Goal: Task Accomplishment & Management: Manage account settings

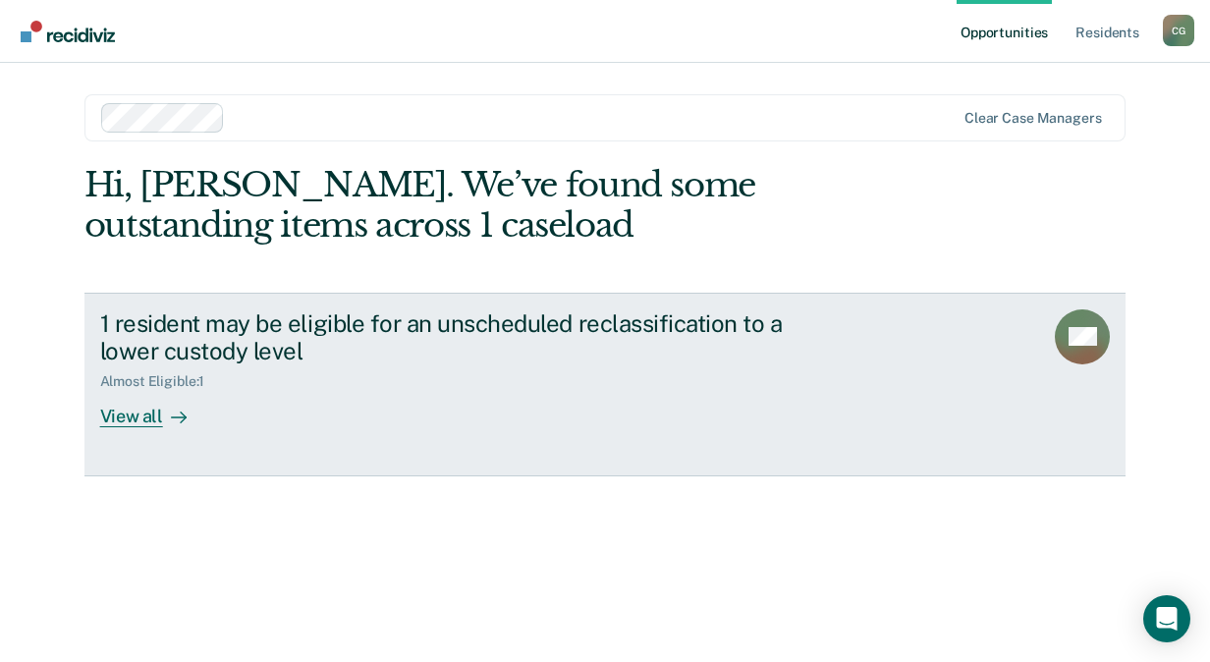
click at [142, 414] on div "View all" at bounding box center [155, 409] width 110 height 38
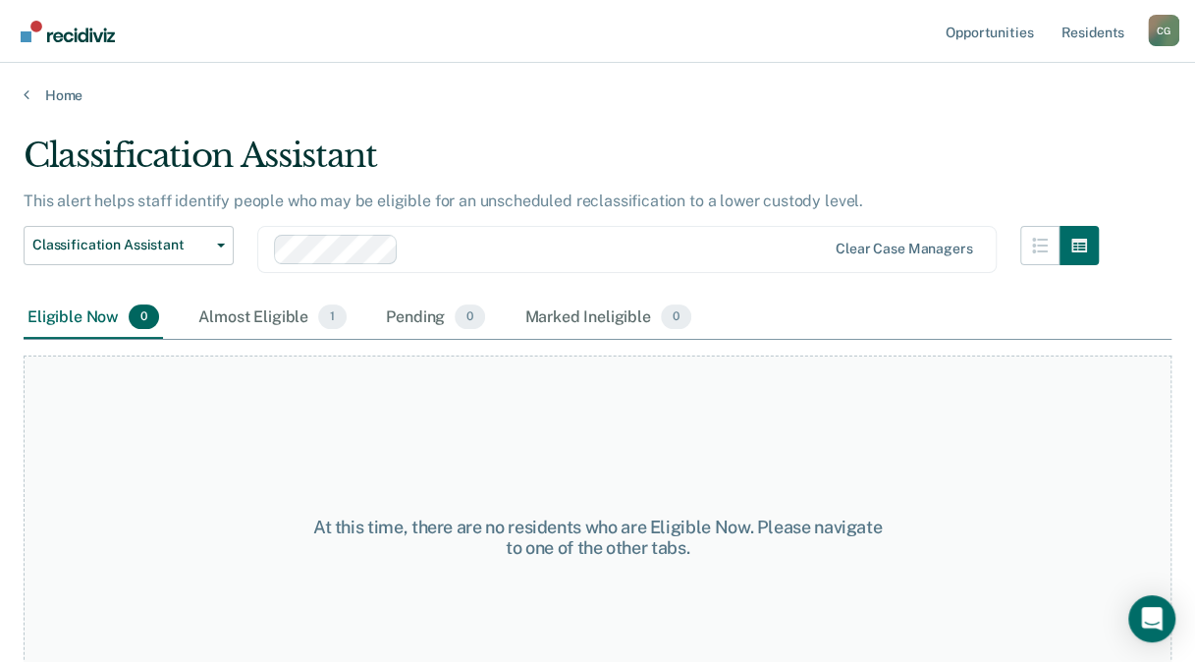
scroll to position [57, 0]
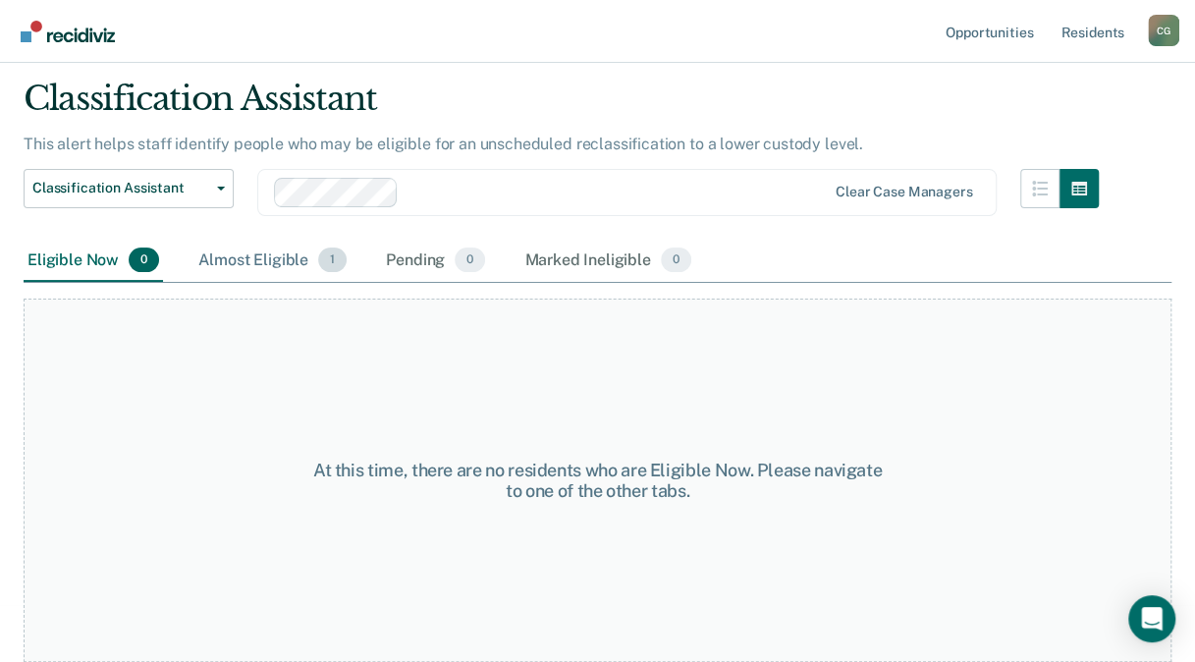
click at [254, 262] on div "Almost Eligible 1" at bounding box center [272, 261] width 156 height 43
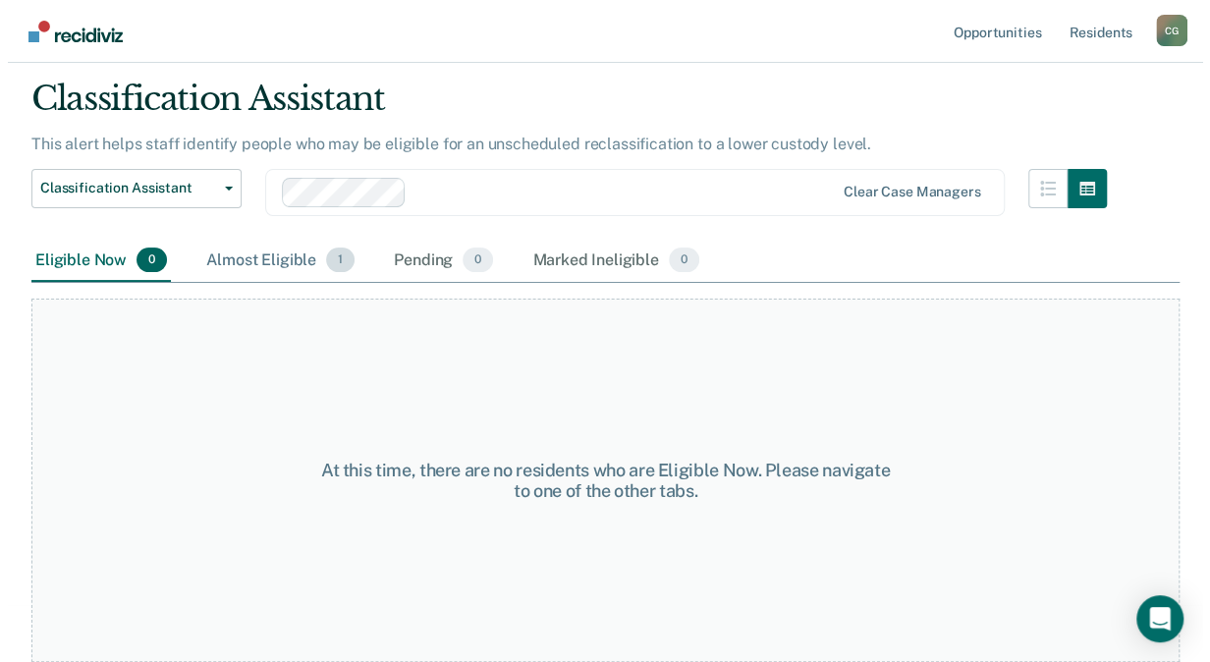
scroll to position [0, 0]
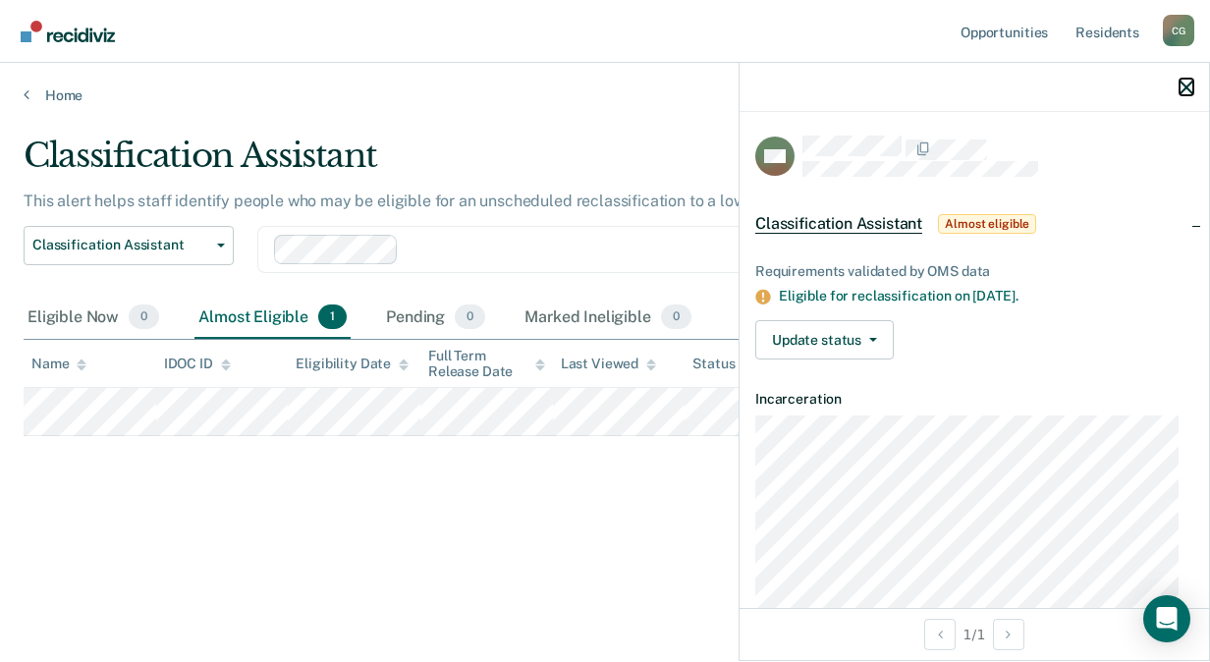
click at [1185, 84] on icon "button" at bounding box center [1187, 88] width 14 height 14
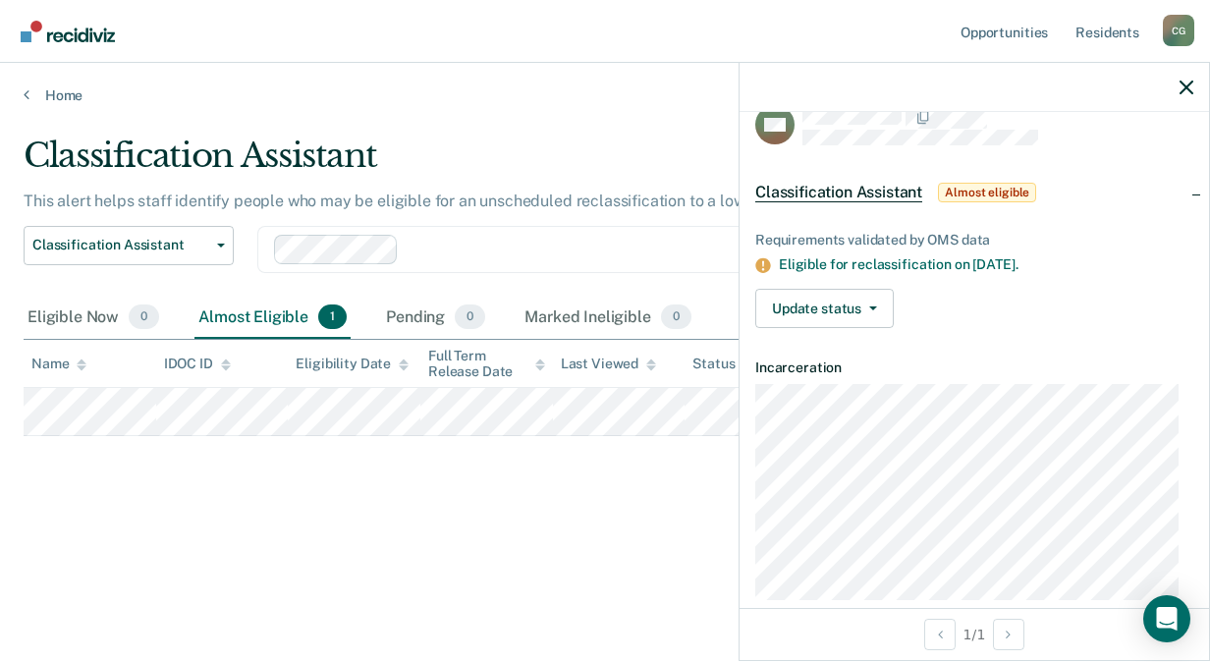
scroll to position [59, 0]
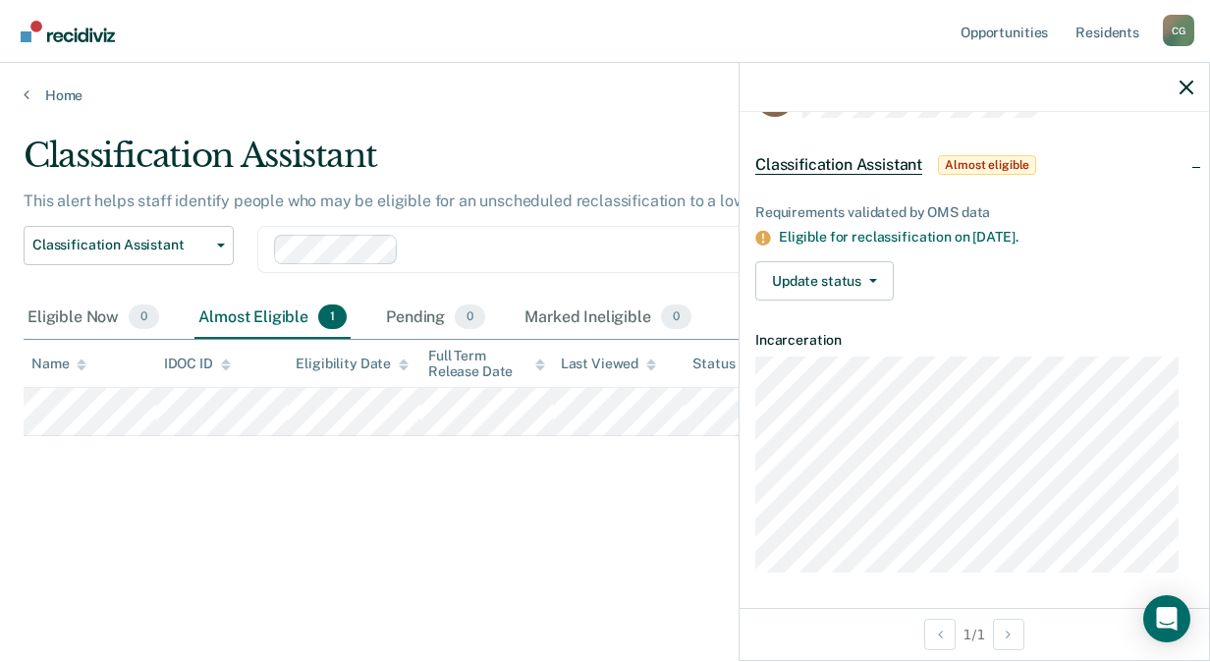
click at [559, 568] on div "Classification Assistant This alert helps staff identify people who may be elig…" at bounding box center [605, 357] width 1163 height 442
click at [1185, 92] on icon "button" at bounding box center [1187, 88] width 14 height 14
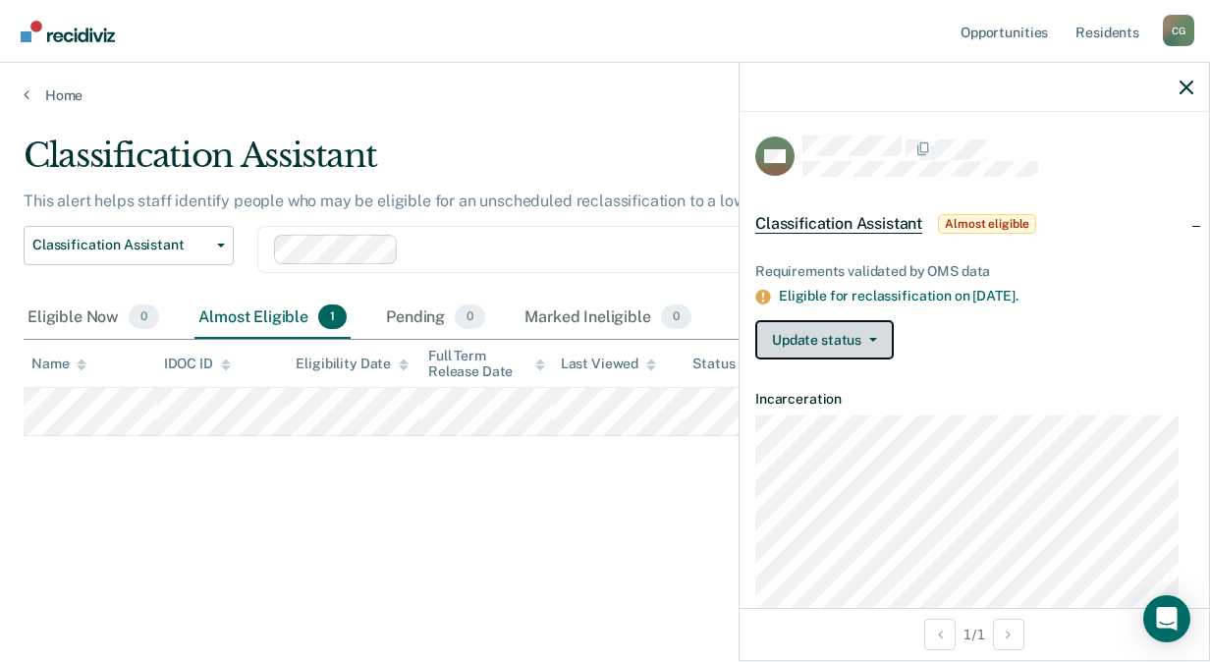
click at [833, 329] on button "Update status" at bounding box center [824, 339] width 138 height 39
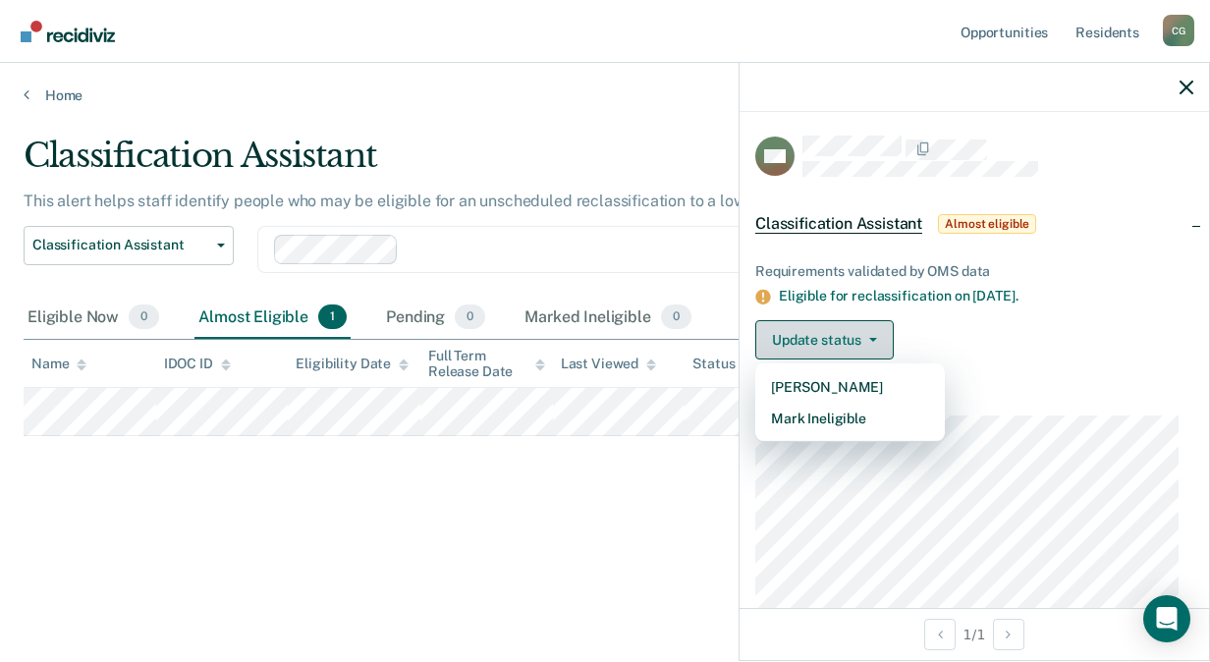
click at [838, 330] on button "Update status" at bounding box center [824, 339] width 138 height 39
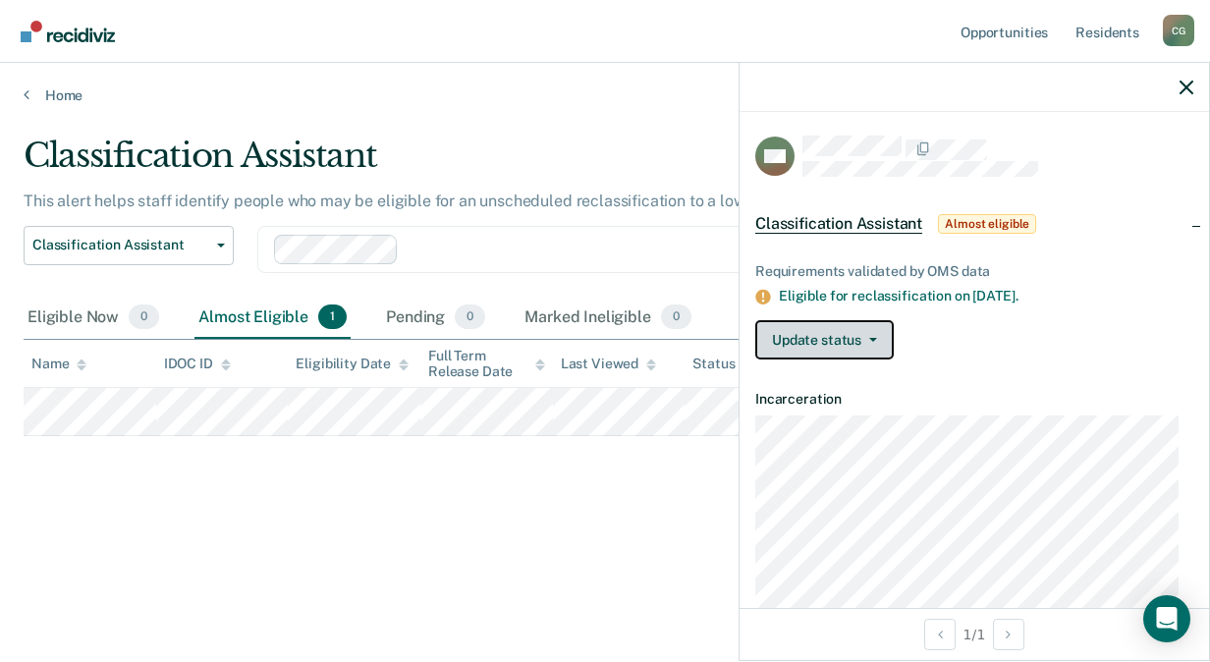
click at [866, 344] on button "Update status" at bounding box center [824, 339] width 138 height 39
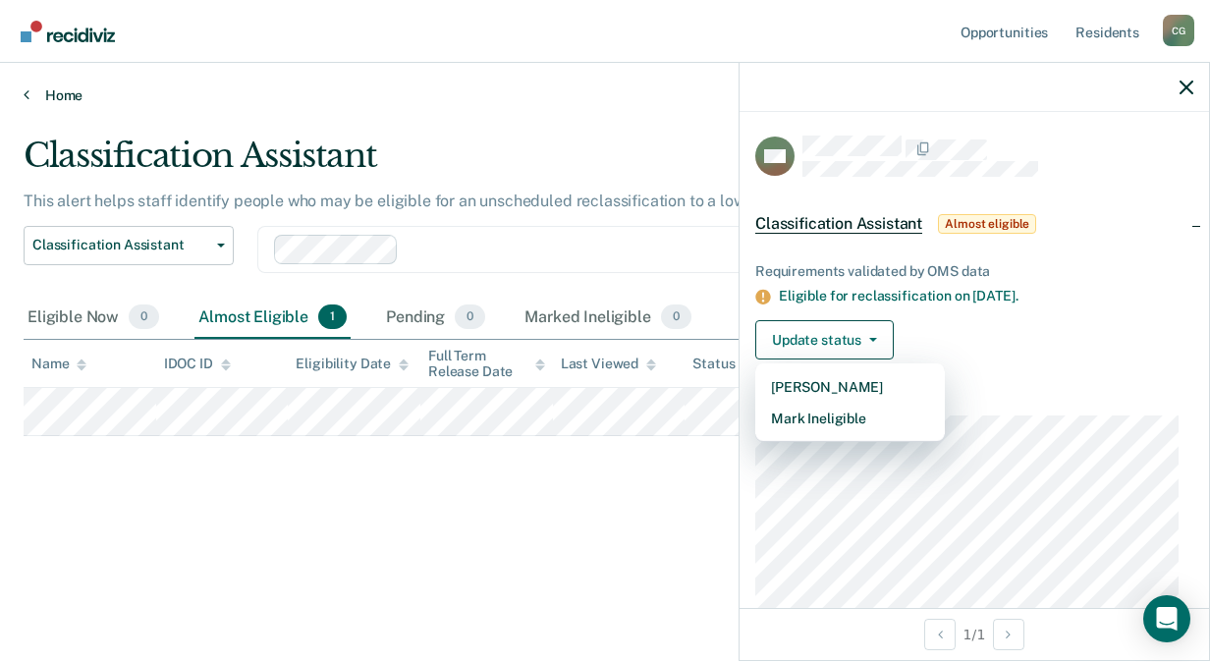
click at [583, 91] on link "Home" at bounding box center [605, 95] width 1163 height 18
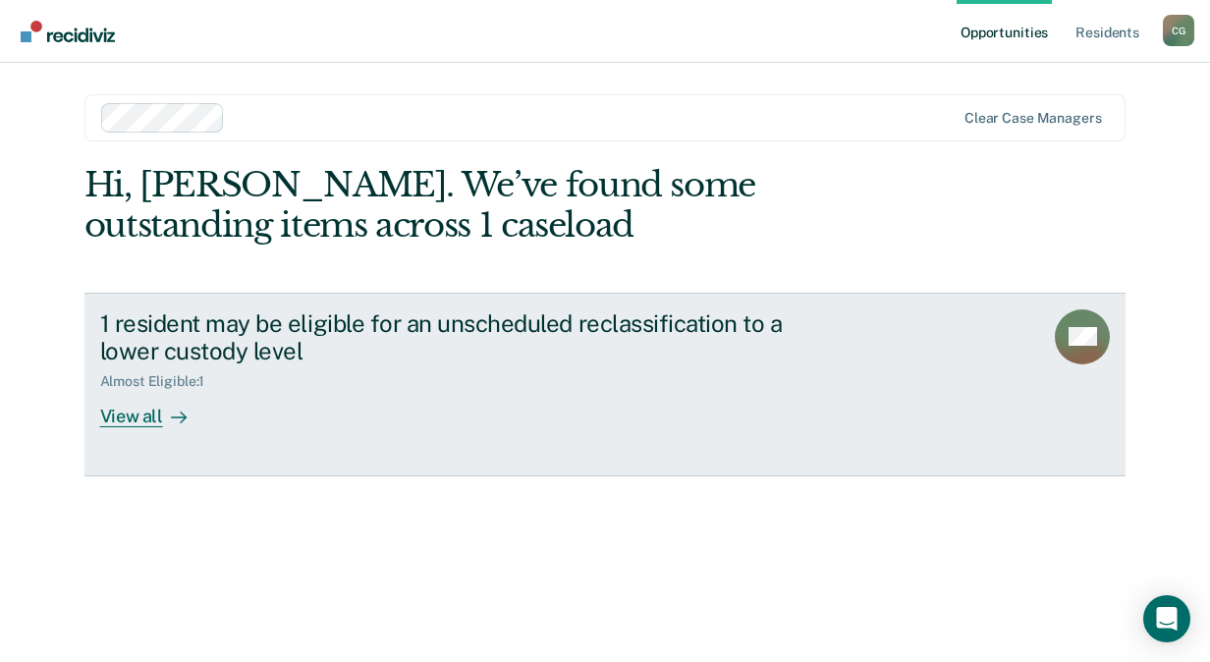
click at [113, 411] on div "View all" at bounding box center [155, 409] width 110 height 38
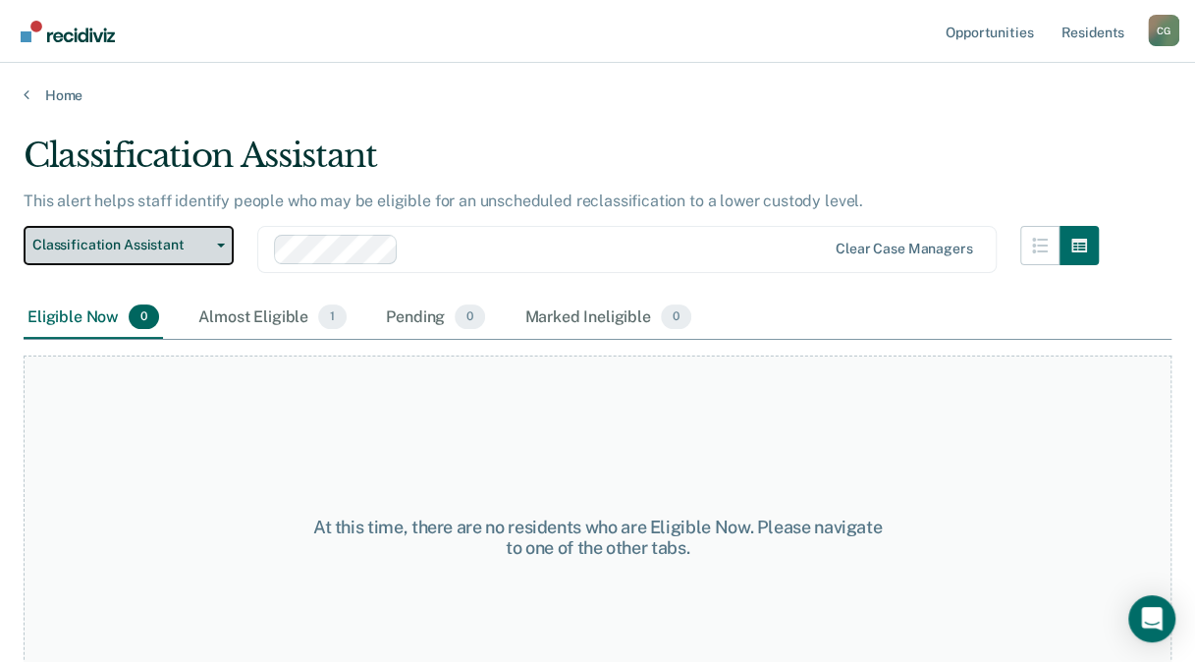
click at [171, 241] on span "Classification Assistant" at bounding box center [120, 245] width 177 height 17
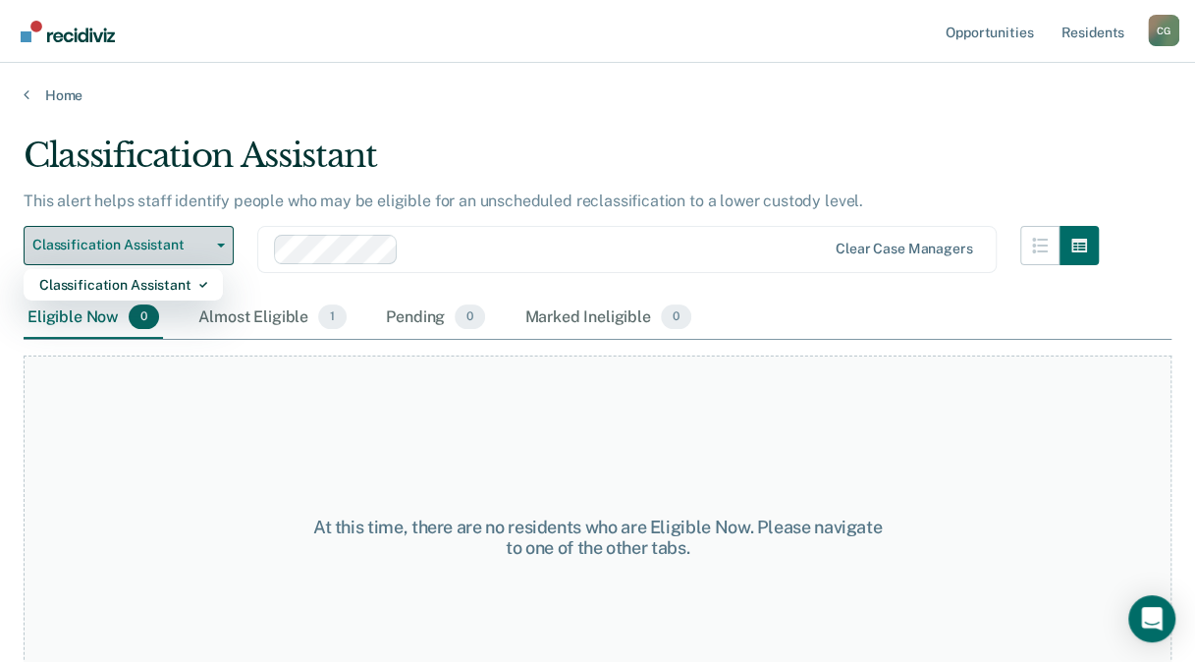
click at [171, 241] on span "Classification Assistant" at bounding box center [120, 245] width 177 height 17
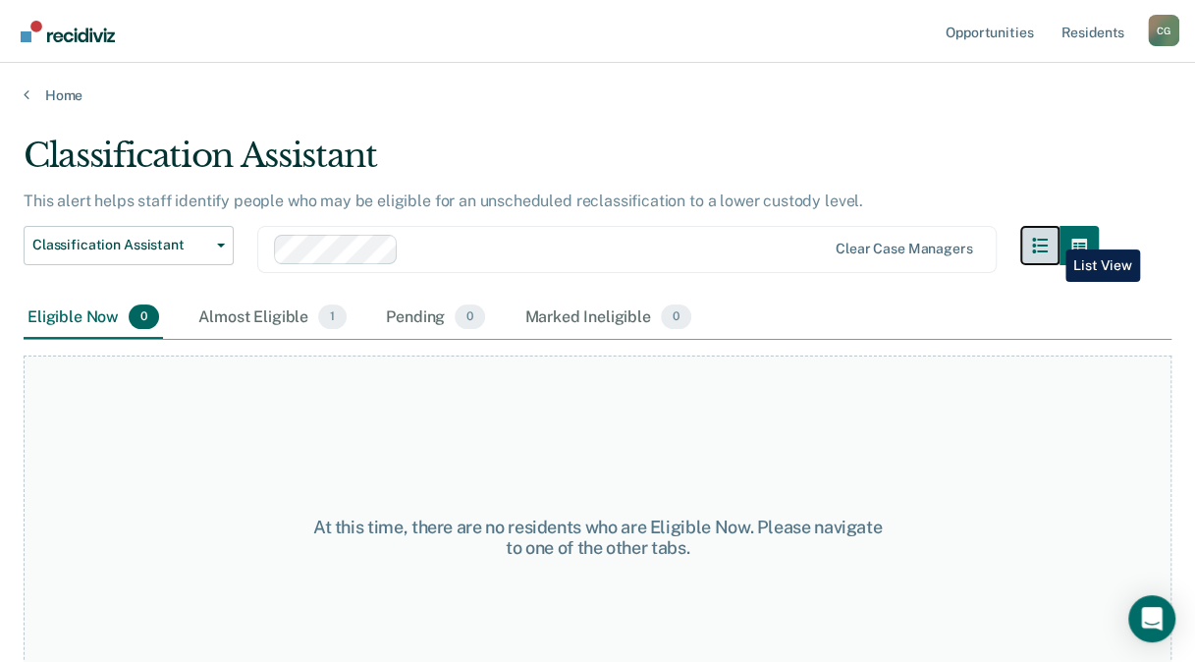
click at [1051, 235] on button "button" at bounding box center [1040, 245] width 39 height 39
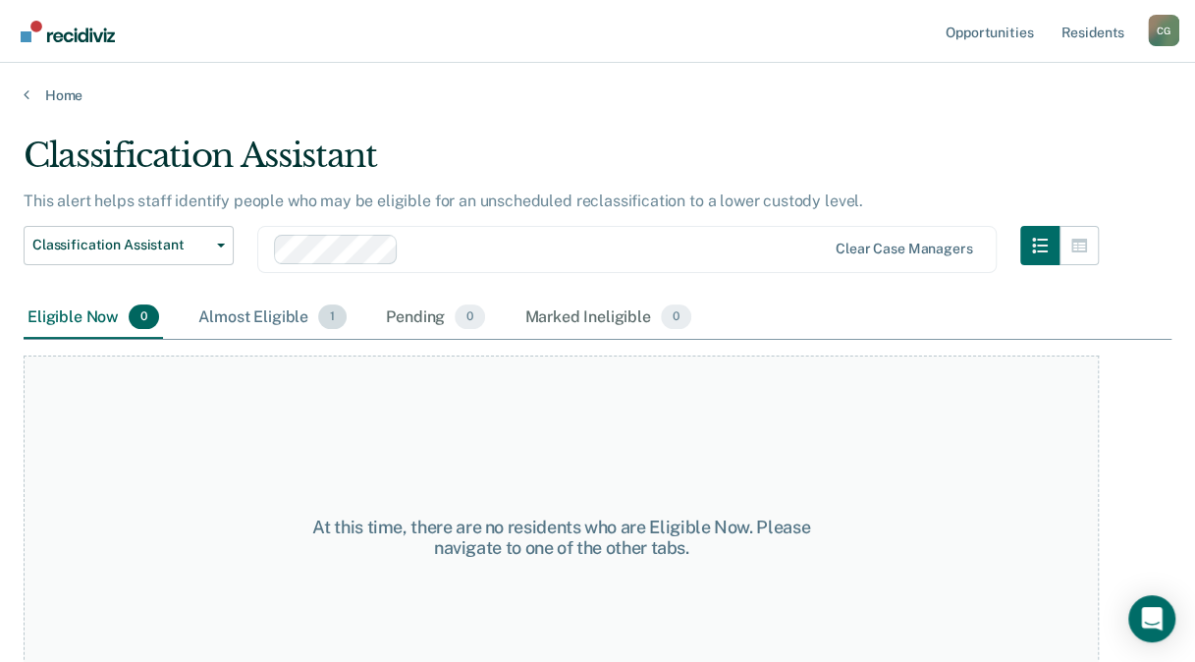
click at [232, 310] on div "Almost Eligible 1" at bounding box center [272, 318] width 156 height 43
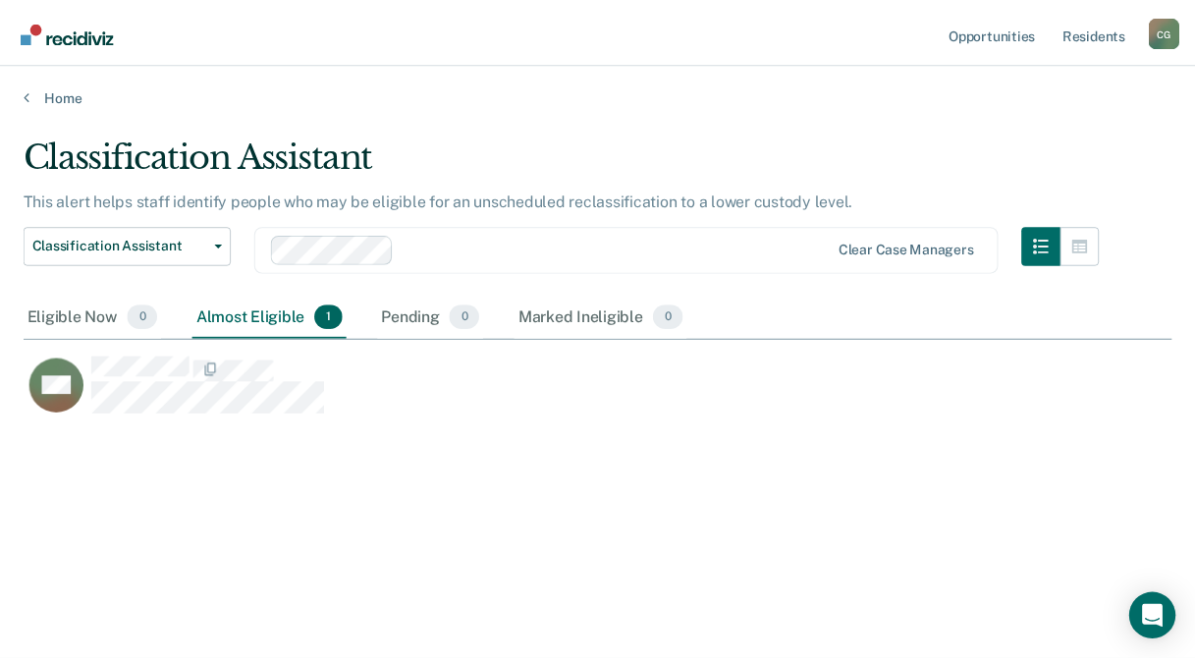
scroll to position [363, 1147]
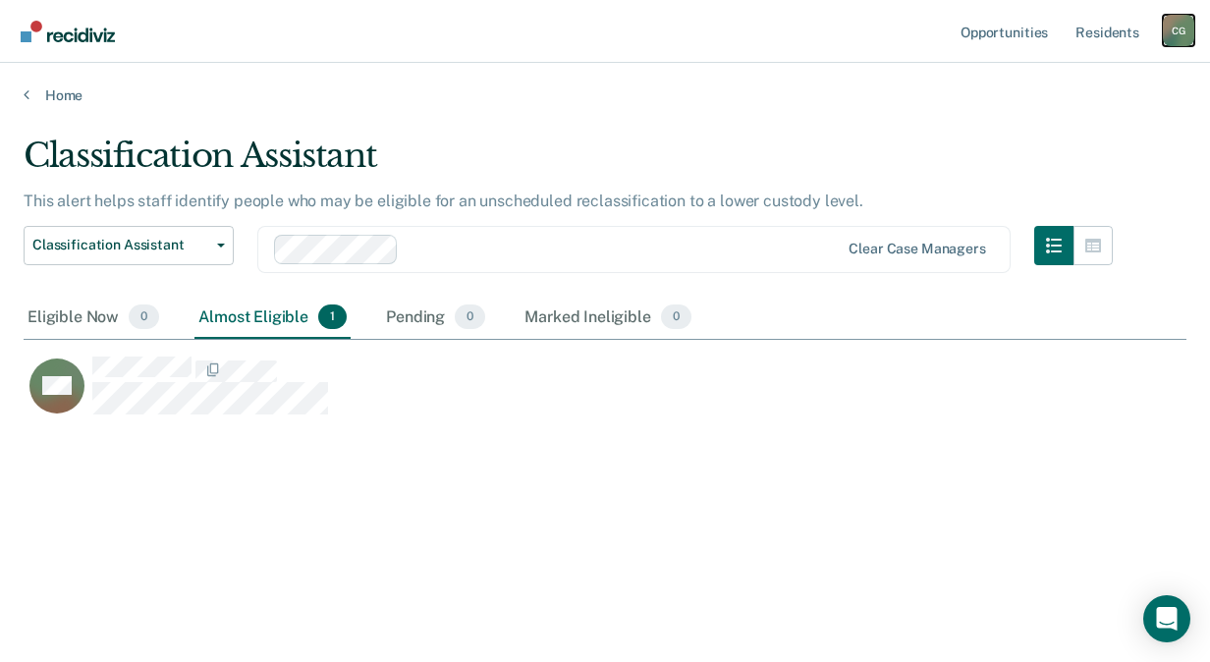
click at [1181, 26] on div "C G" at bounding box center [1178, 30] width 31 height 31
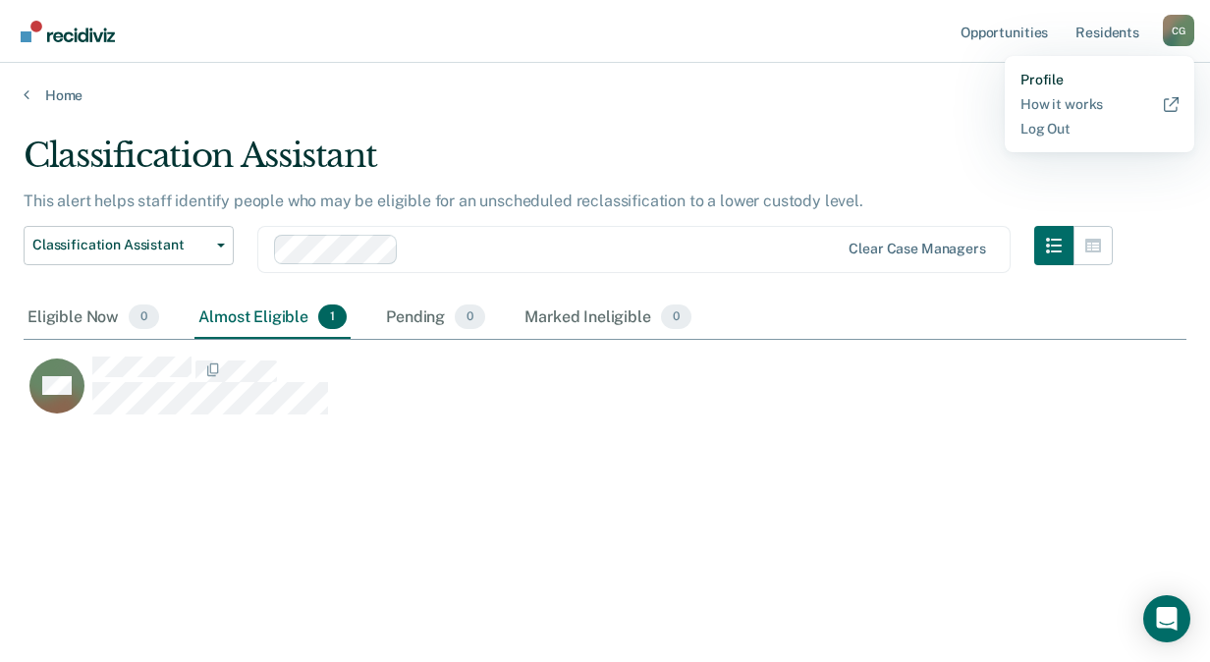
click at [1044, 84] on link "Profile" at bounding box center [1100, 80] width 158 height 17
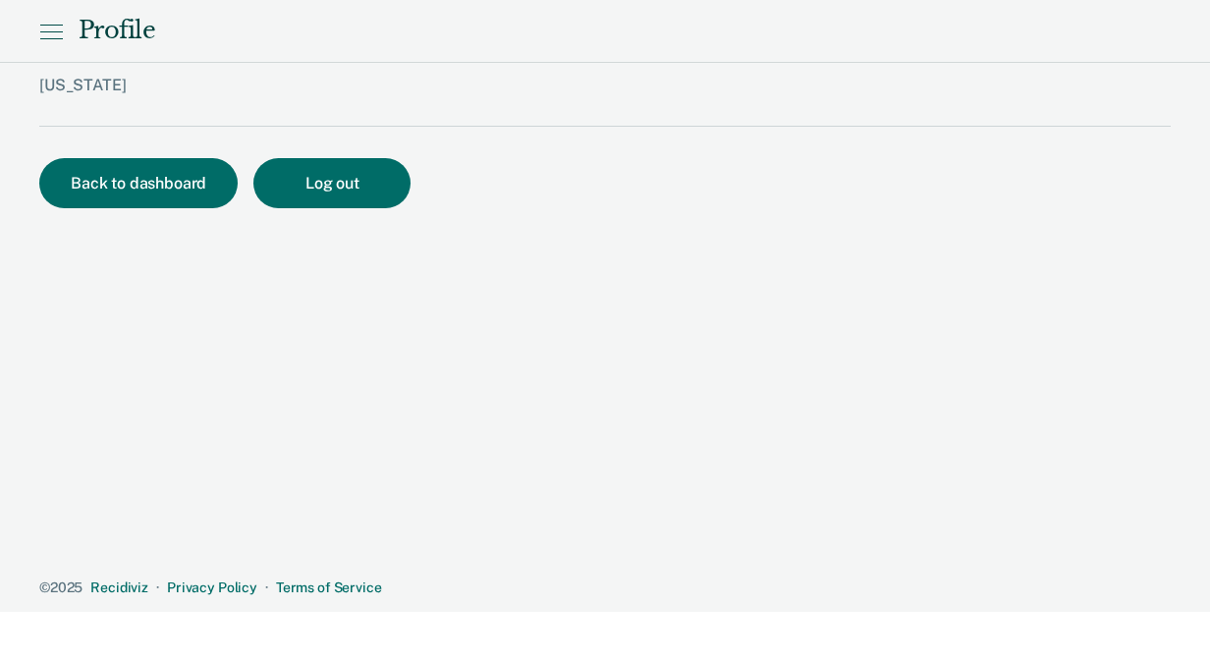
click at [45, 30] on icon at bounding box center [51, 32] width 24 height 24
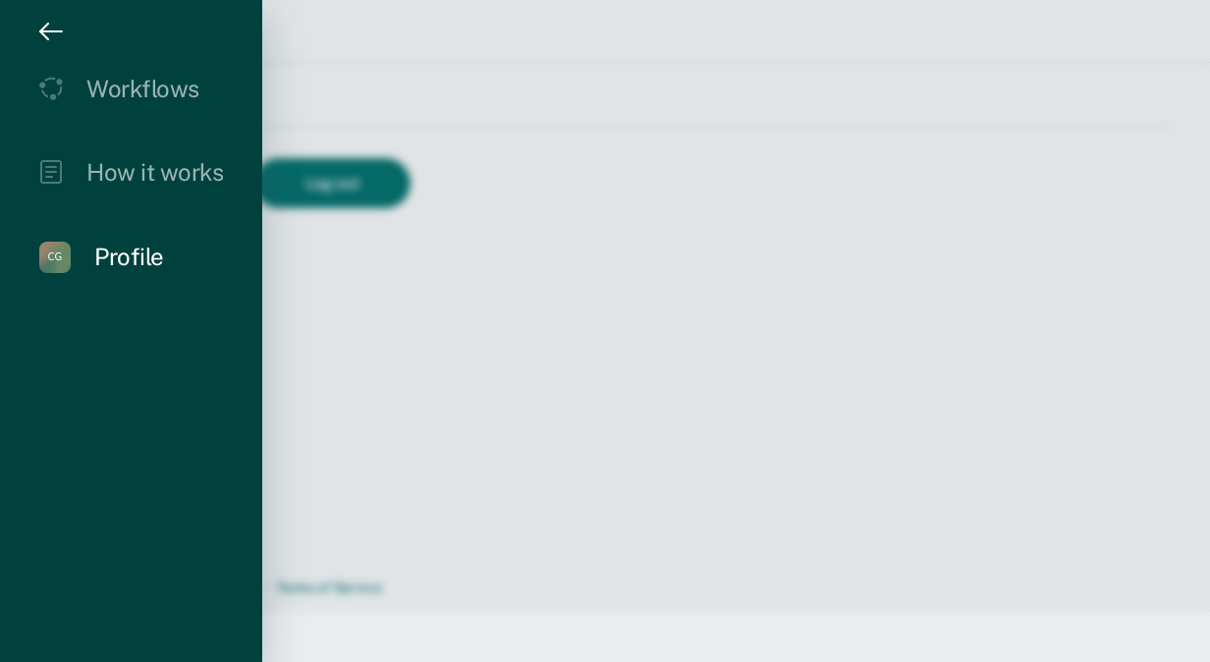
click at [119, 248] on div "Profile" at bounding box center [129, 257] width 70 height 28
click at [49, 29] on icon "drawer" at bounding box center [51, 32] width 24 height 24
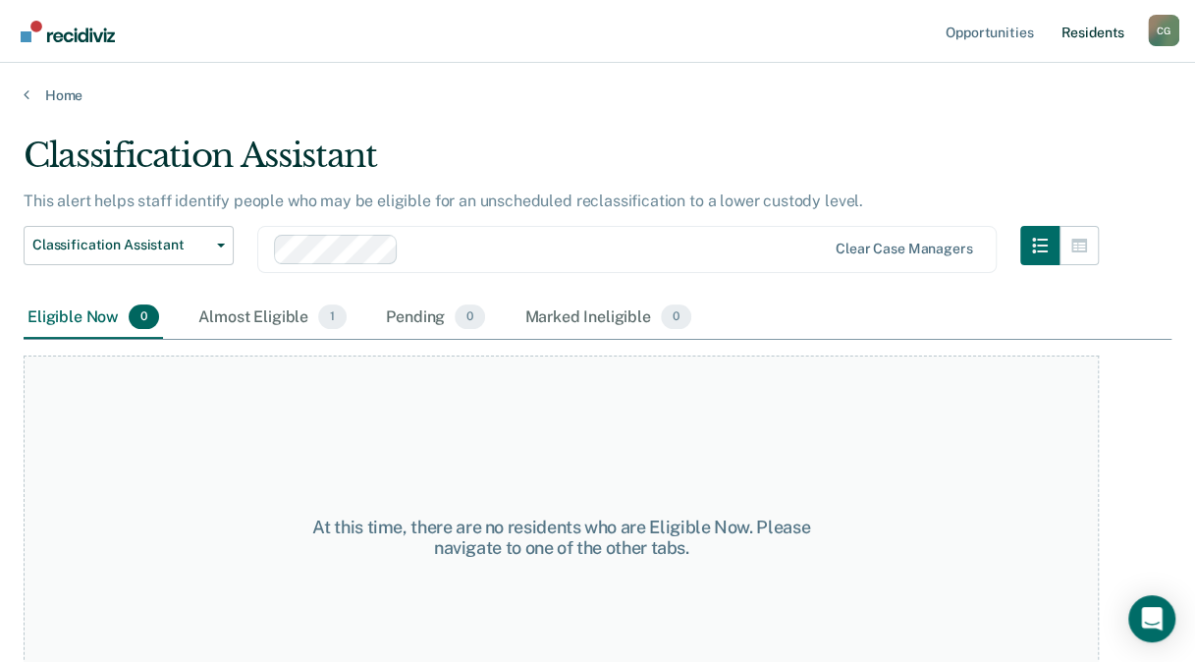
click at [1088, 35] on link "Resident s" at bounding box center [1093, 31] width 72 height 63
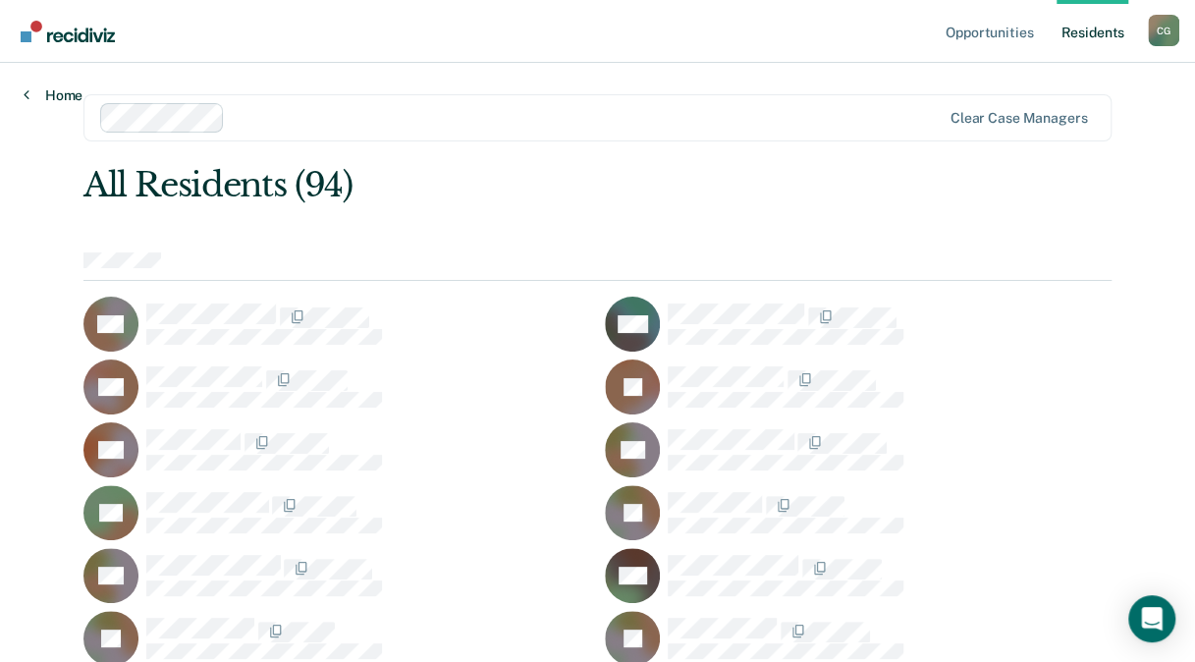
click at [29, 96] on link "Home" at bounding box center [53, 95] width 59 height 18
